Goal: Task Accomplishment & Management: Use online tool/utility

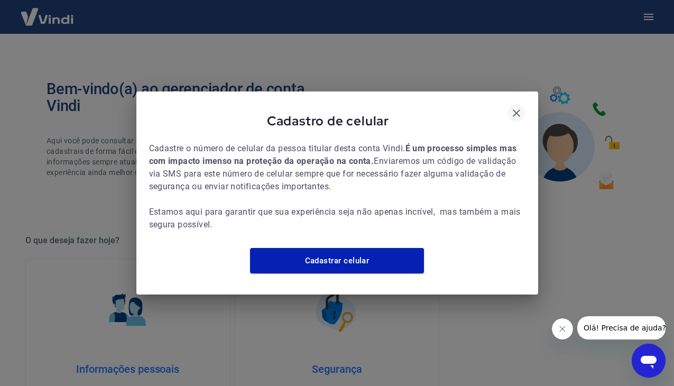
click at [512, 107] on icon "button" at bounding box center [516, 113] width 13 height 13
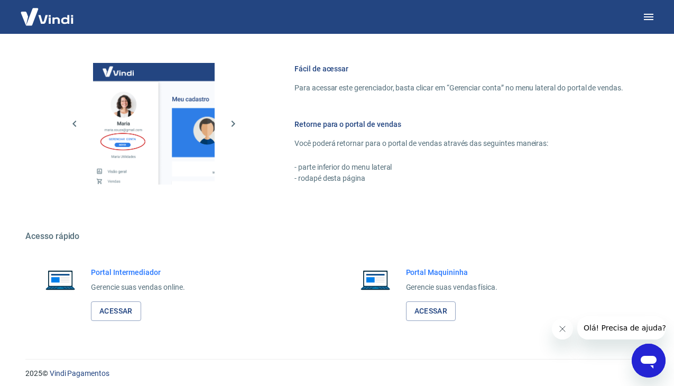
scroll to position [438, 0]
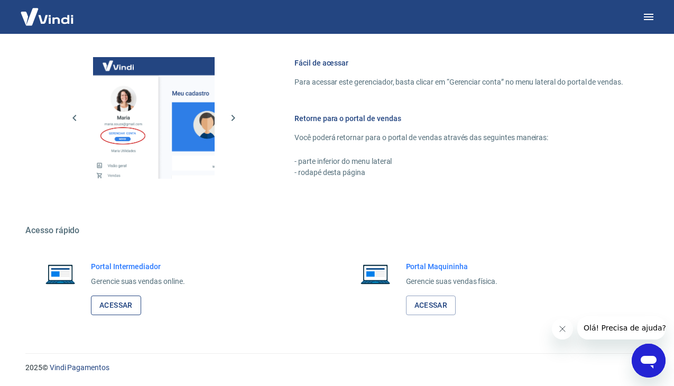
click at [132, 309] on link "Acessar" at bounding box center [116, 305] width 50 height 20
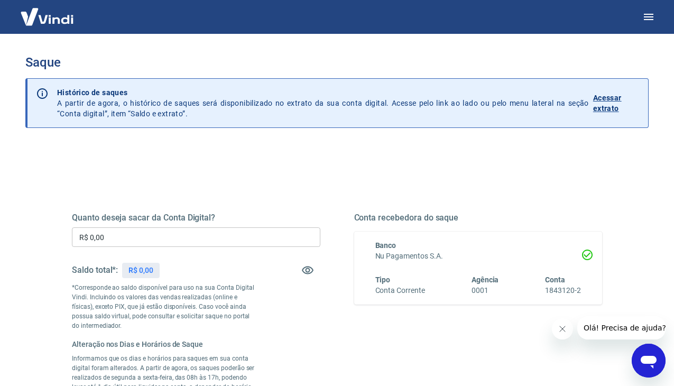
click at [200, 240] on input "R$ 0,00" at bounding box center [196, 237] width 248 height 20
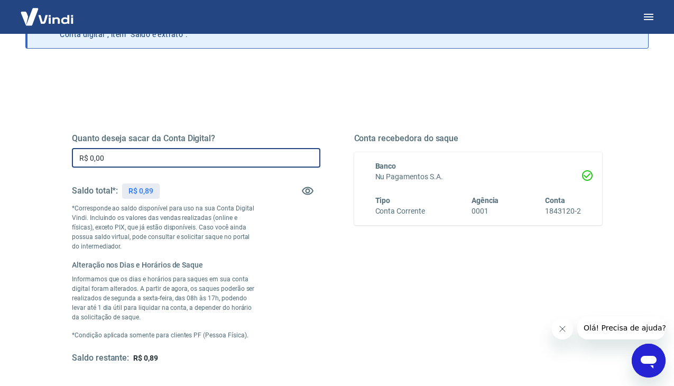
scroll to position [81, 0]
